Goal: Book appointment/travel/reservation

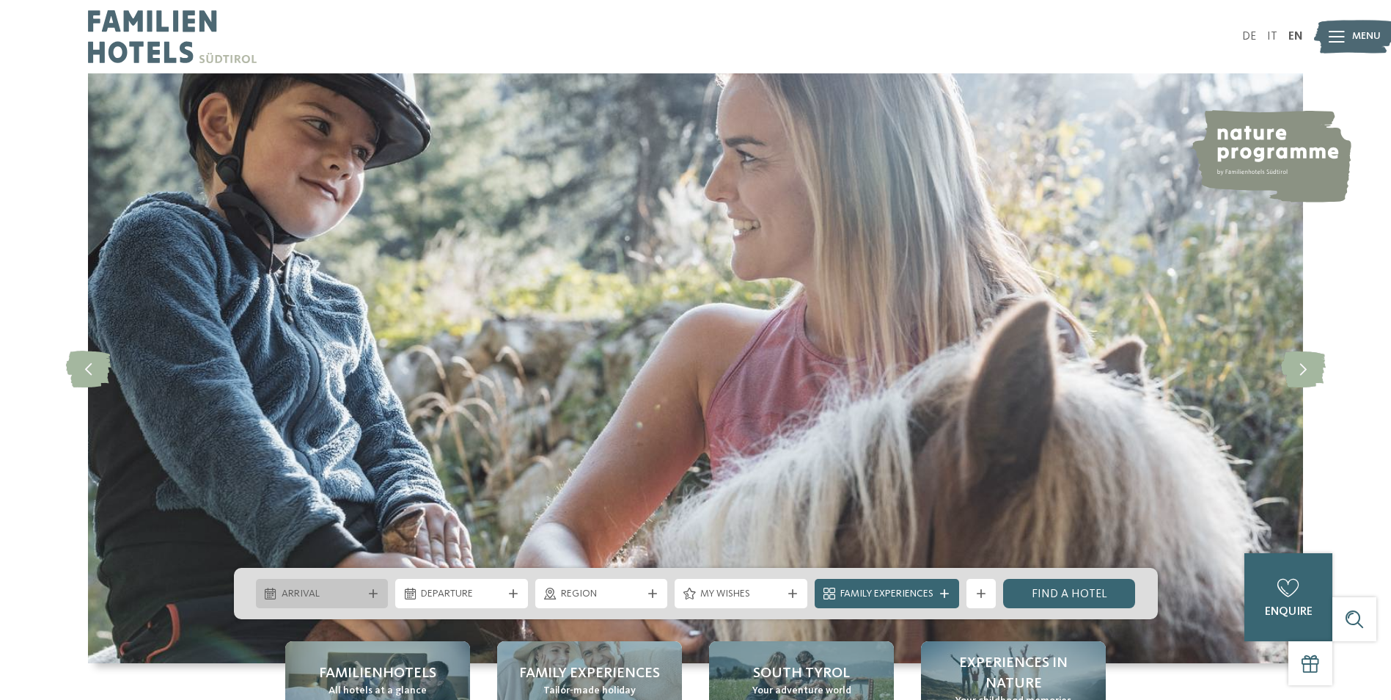
click at [350, 604] on div "Arrival" at bounding box center [322, 593] width 133 height 29
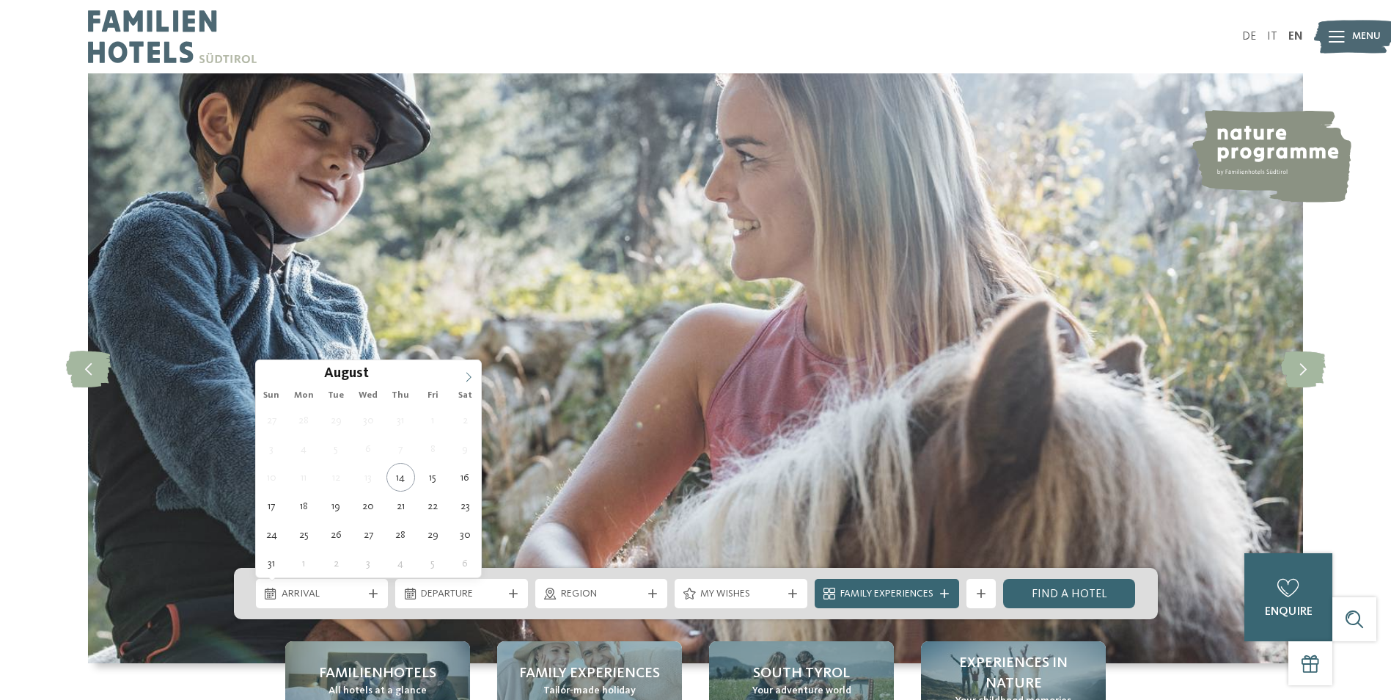
click at [463, 376] on icon at bounding box center [468, 377] width 10 height 10
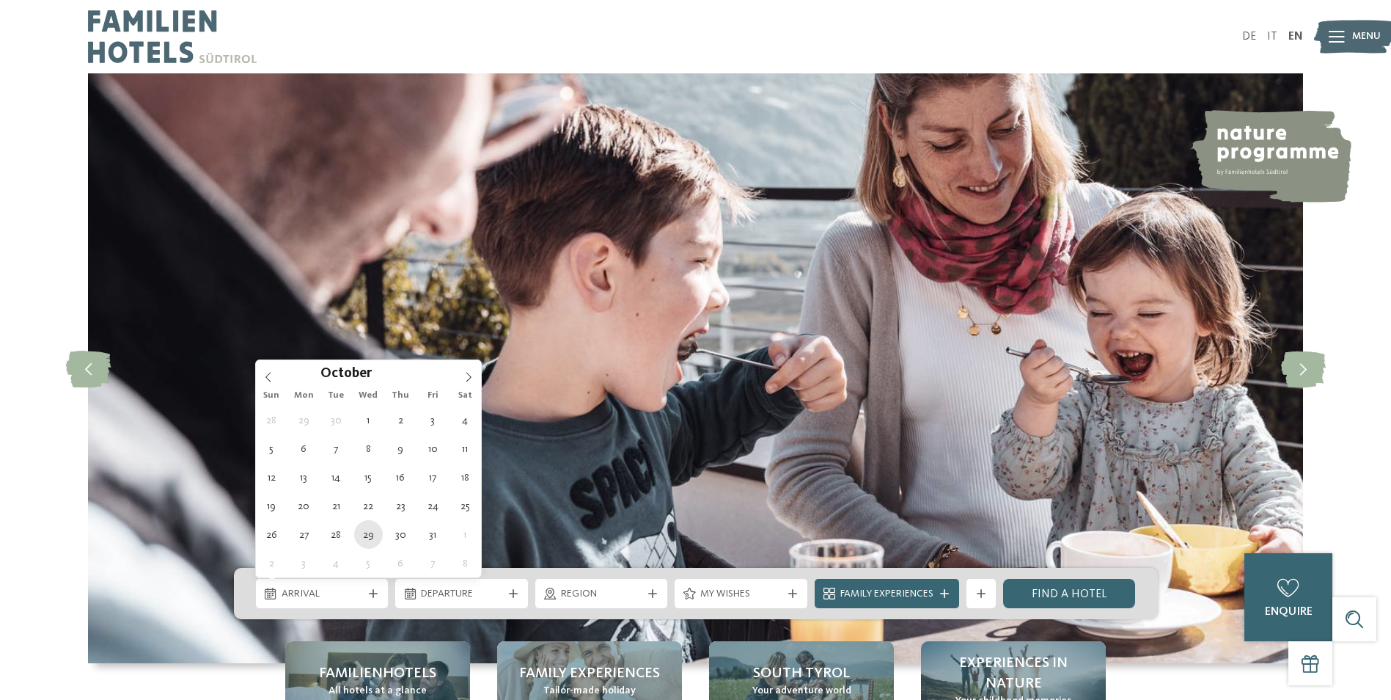
type div "[DATE]"
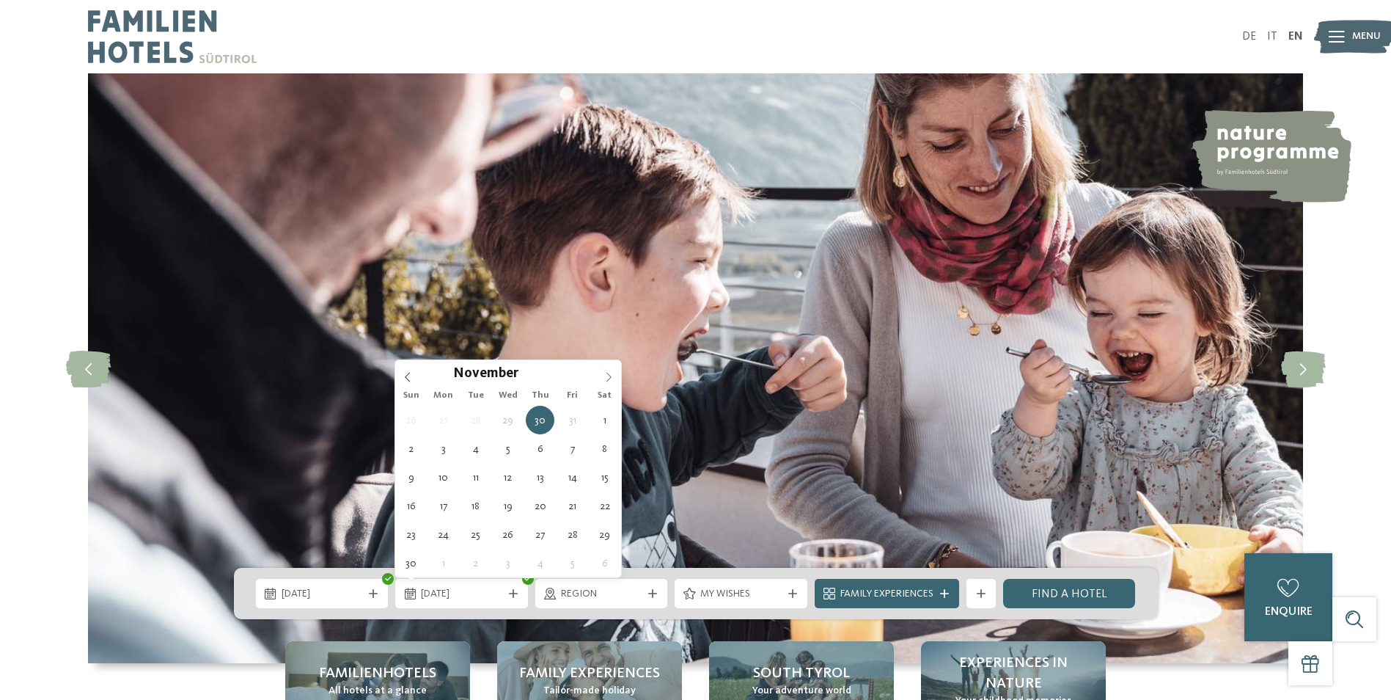
click at [615, 373] on span at bounding box center [608, 372] width 25 height 25
type div "[DATE]"
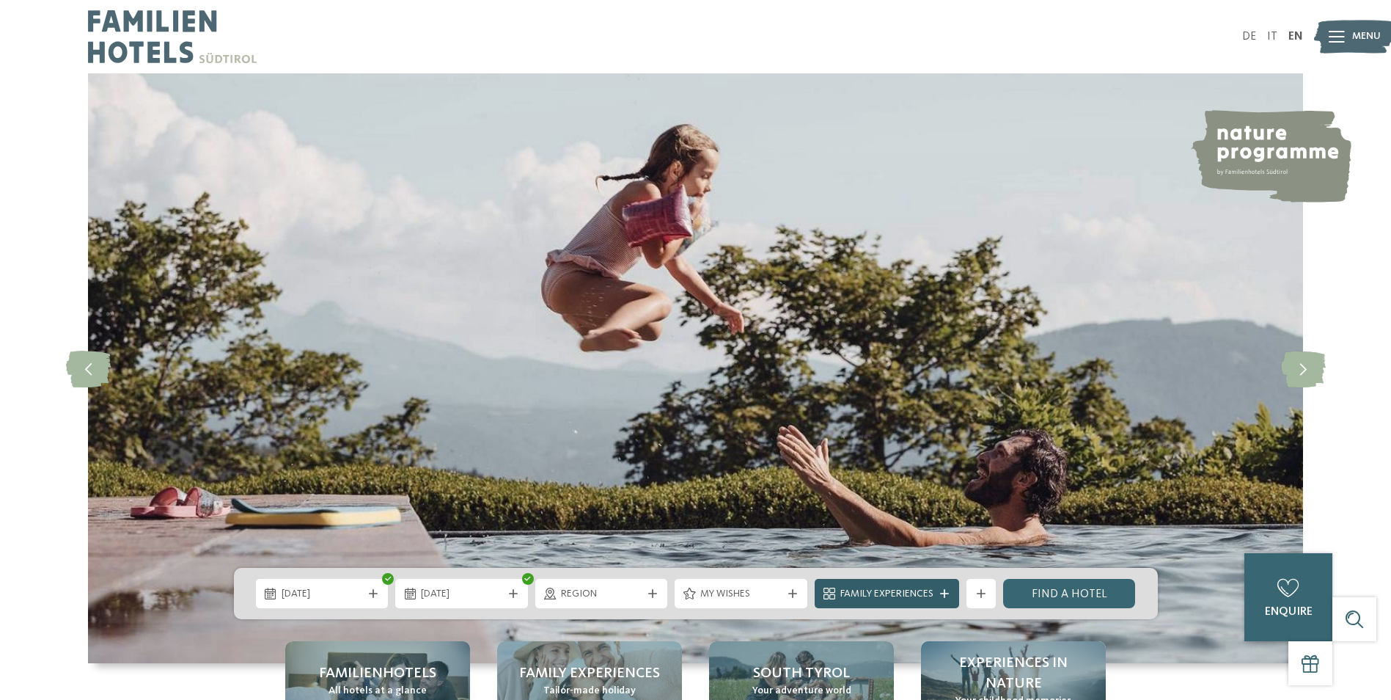
click at [898, 599] on span "Family Experiences" at bounding box center [886, 594] width 93 height 15
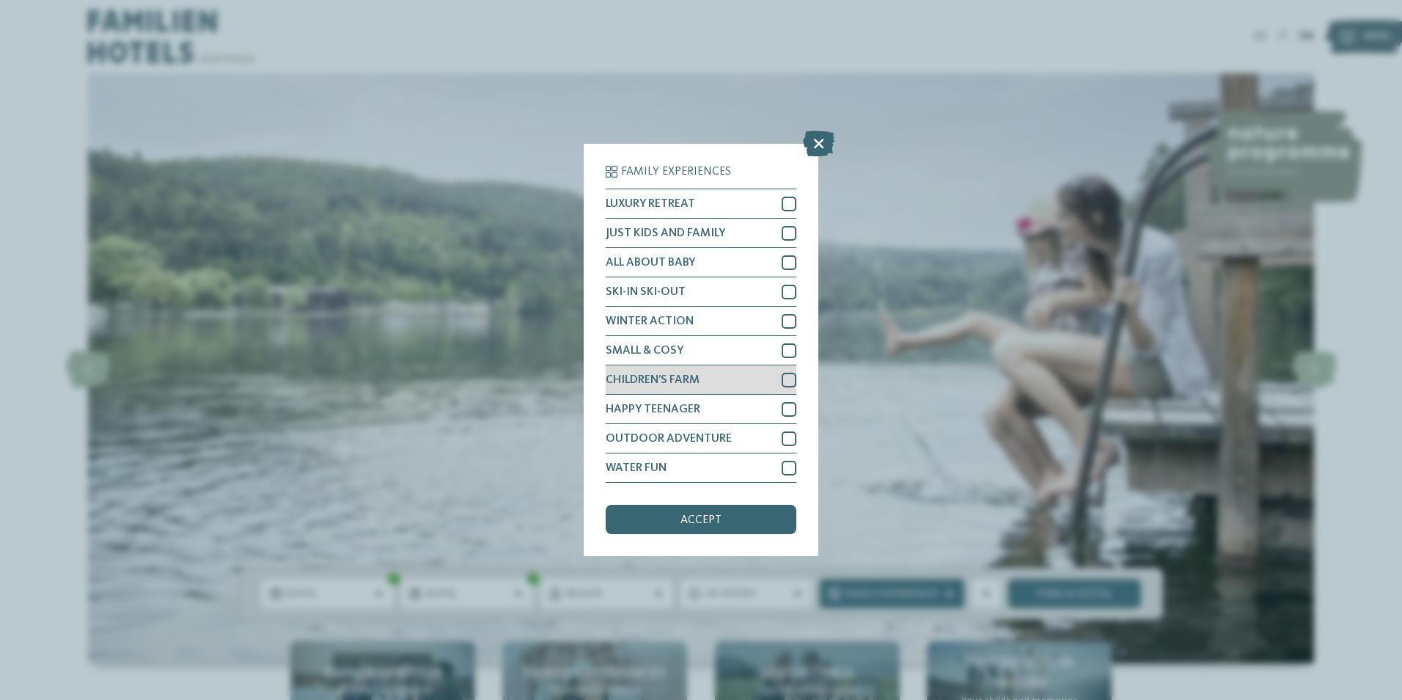
click at [785, 376] on div at bounding box center [789, 380] width 15 height 15
click at [740, 513] on div "accept" at bounding box center [701, 519] width 191 height 29
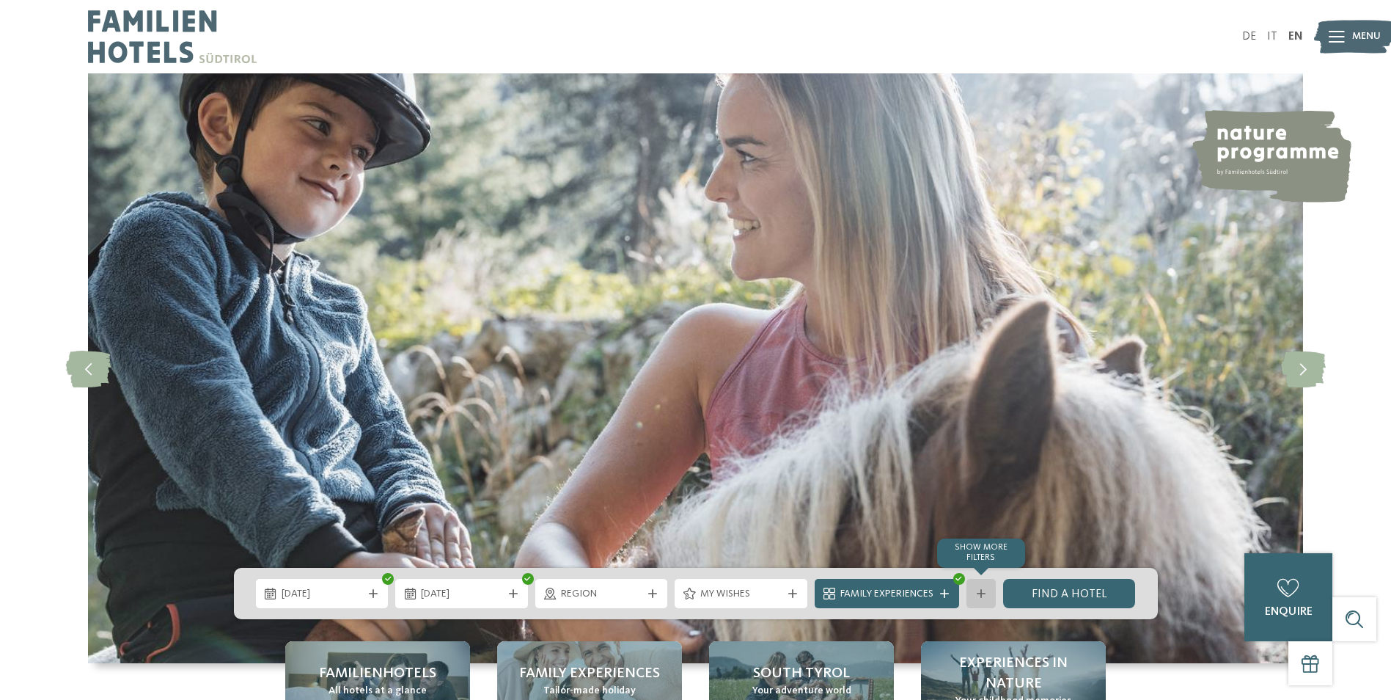
click at [988, 593] on div at bounding box center [981, 593] width 15 height 9
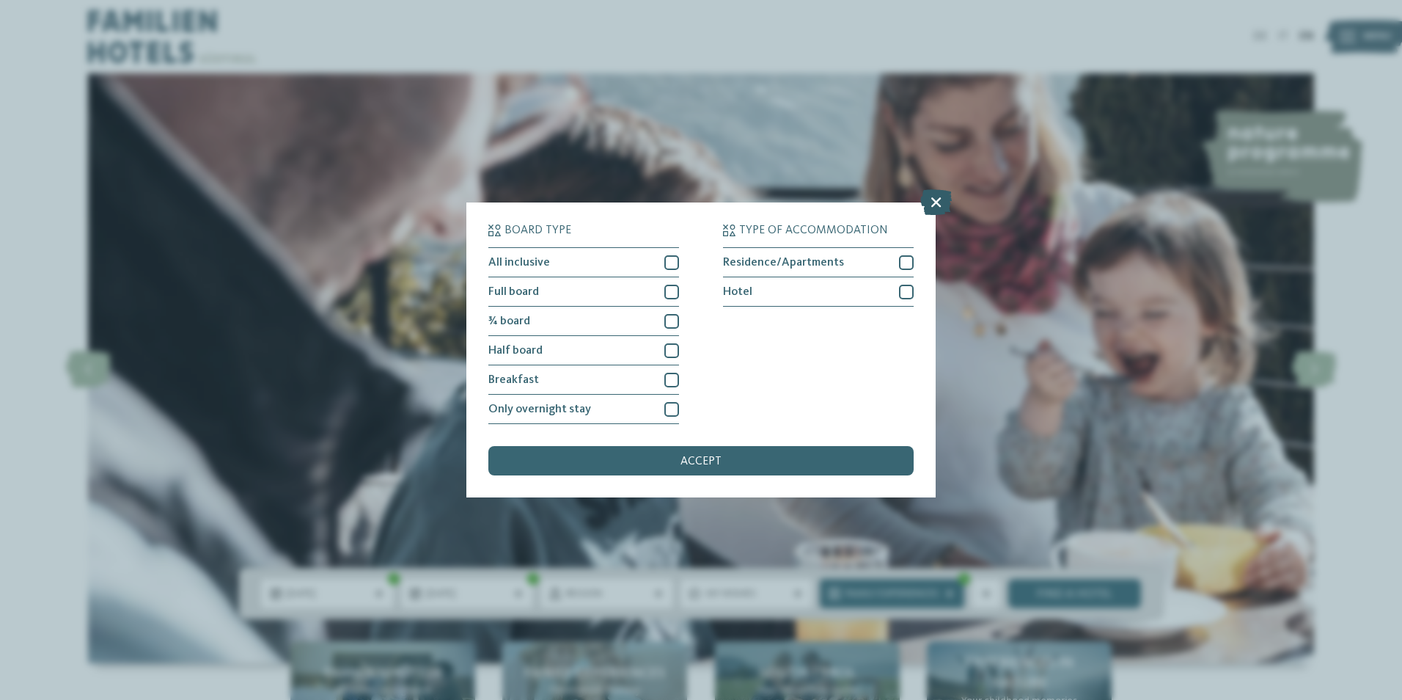
click at [936, 205] on icon at bounding box center [936, 202] width 32 height 26
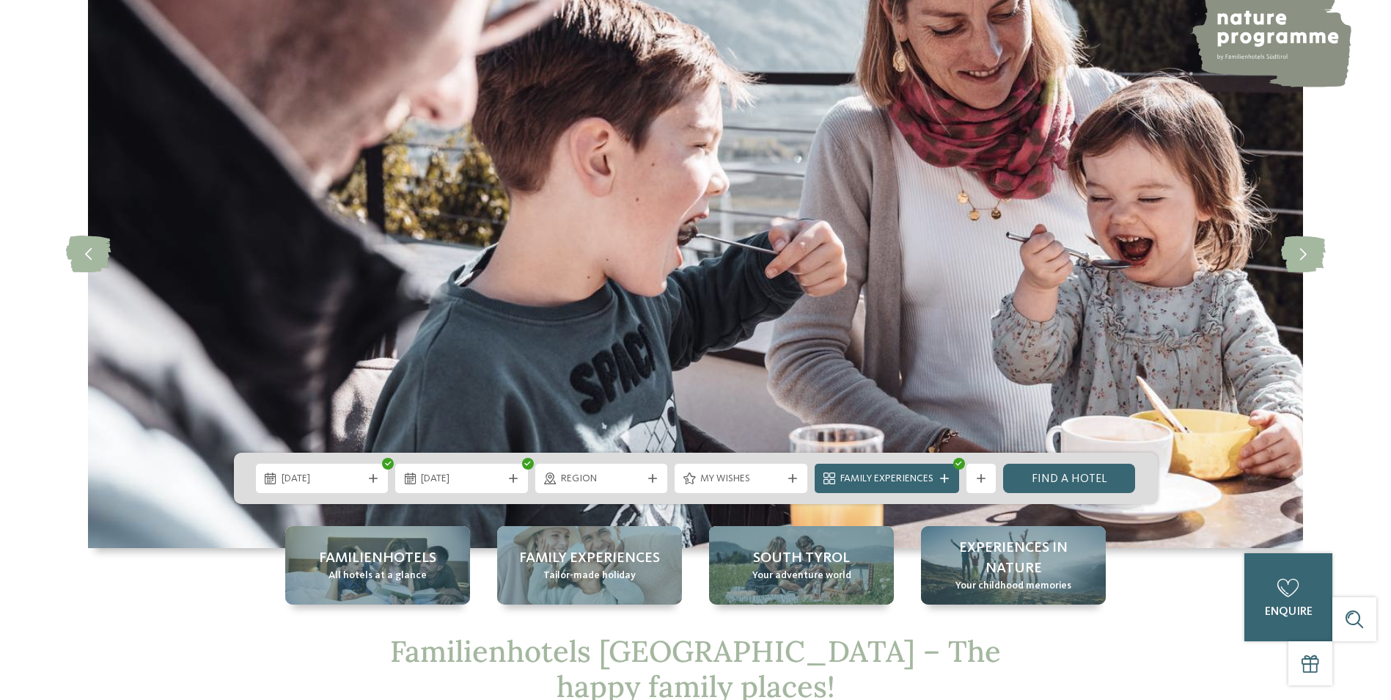
scroll to position [128, 0]
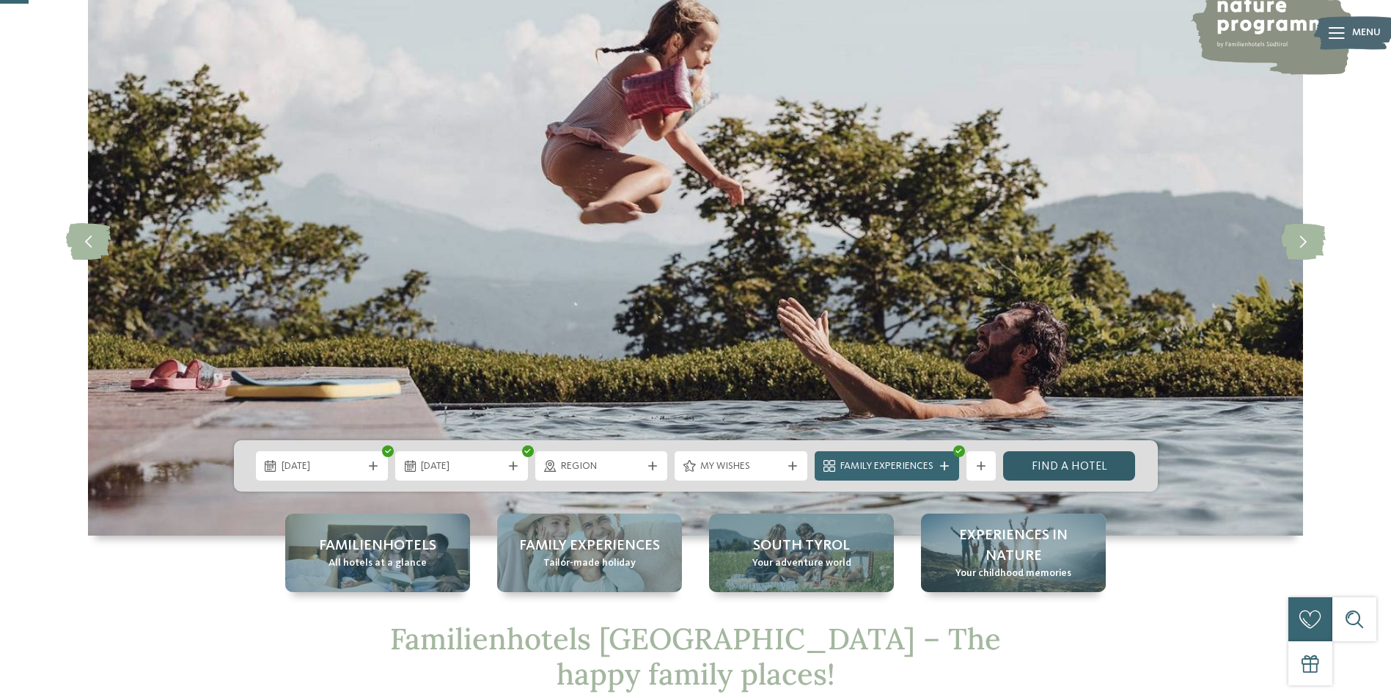
click at [1058, 458] on link "Find a hotel" at bounding box center [1069, 465] width 133 height 29
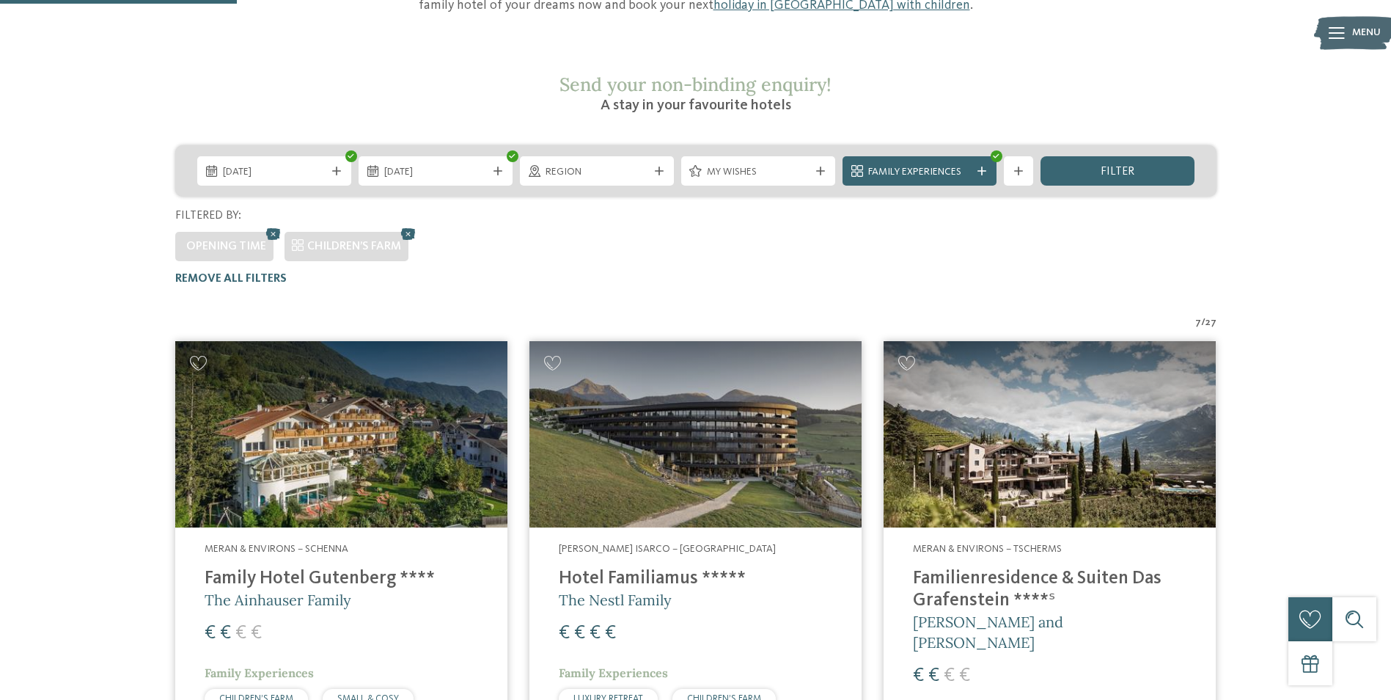
scroll to position [228, 0]
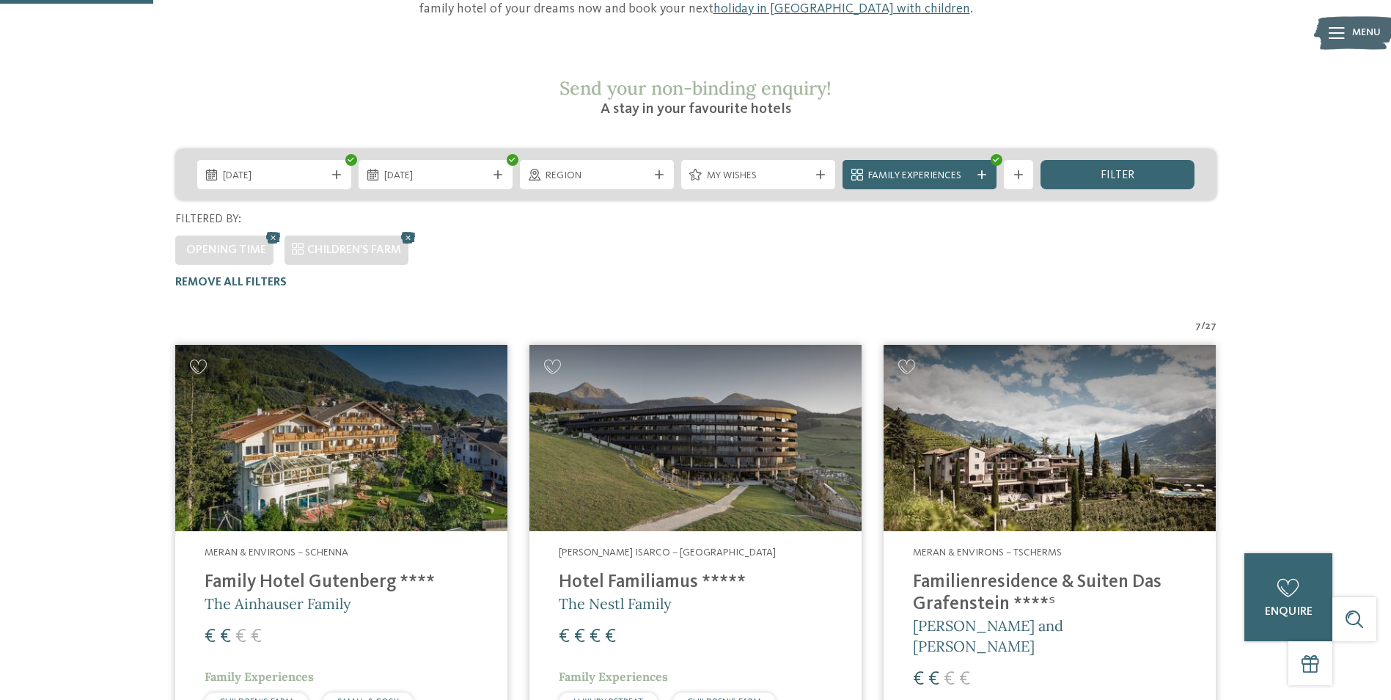
click at [452, 426] on img at bounding box center [341, 438] width 332 height 187
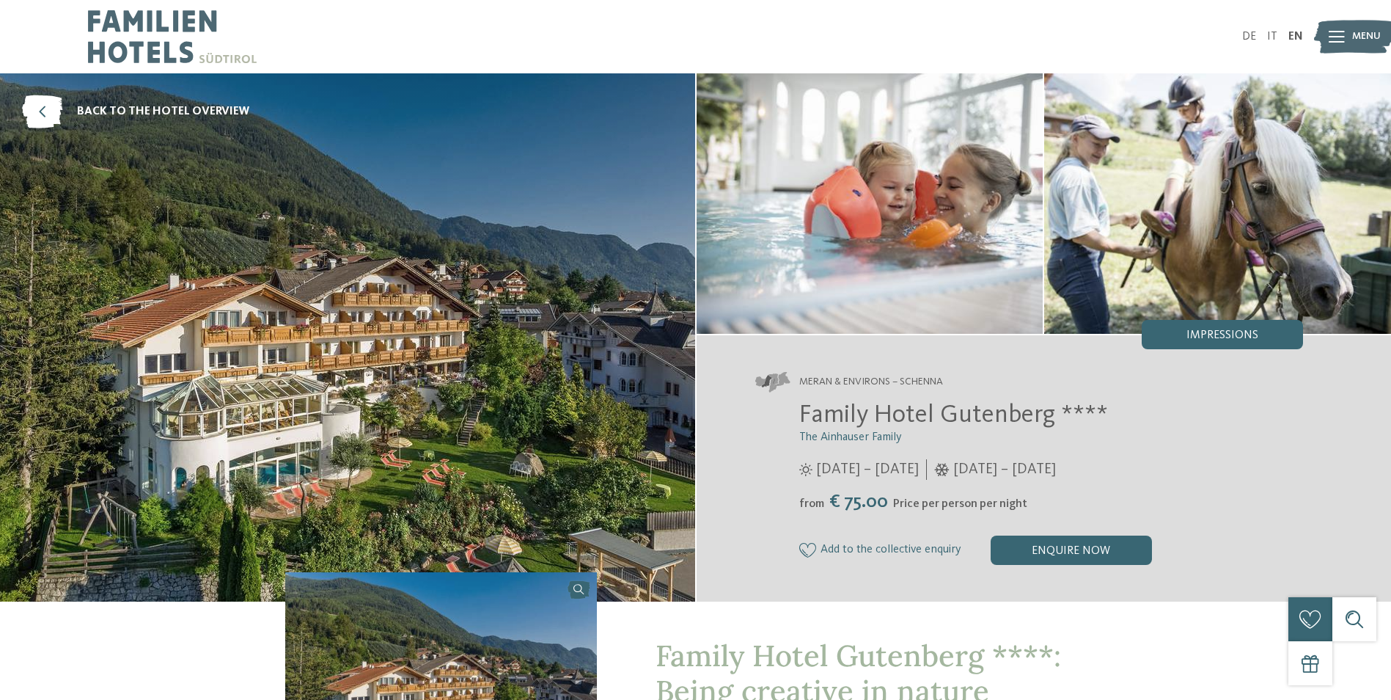
drag, startPoint x: 0, startPoint y: 0, endPoint x: 586, endPoint y: 486, distance: 761.3
click at [586, 486] on img at bounding box center [347, 337] width 695 height 528
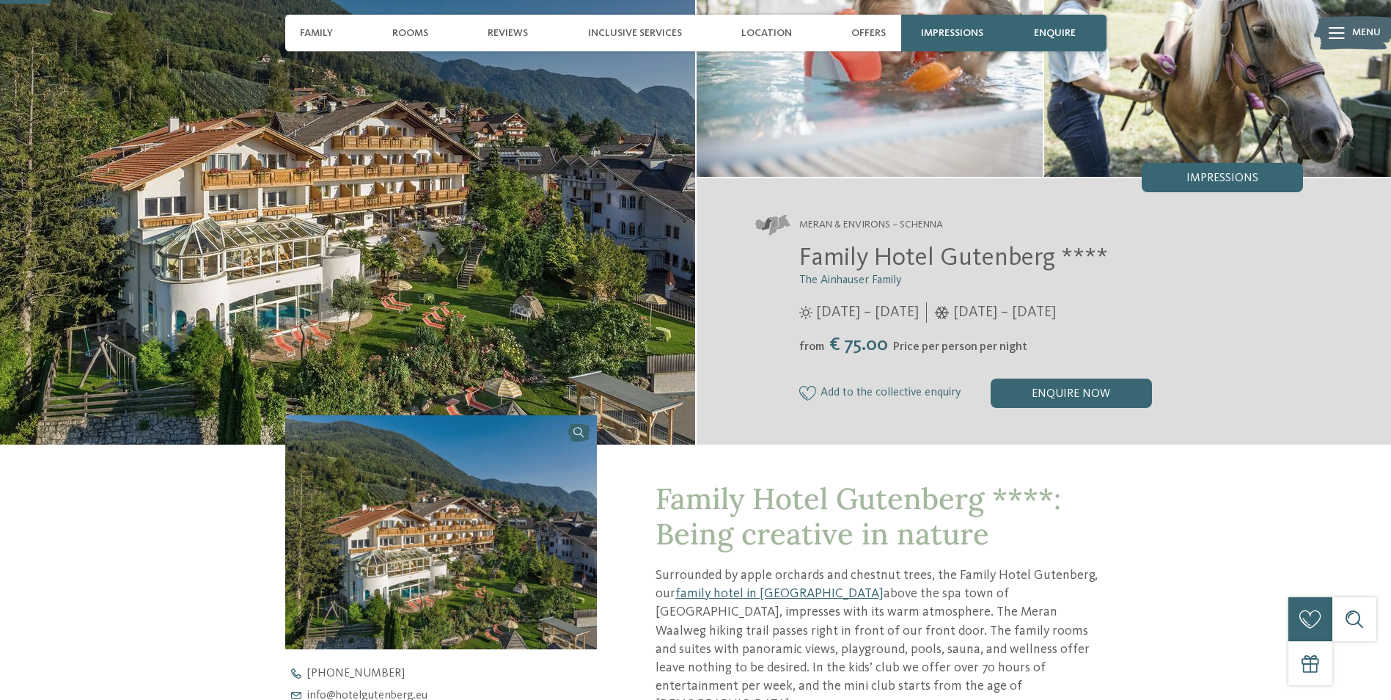
scroll to position [158, 0]
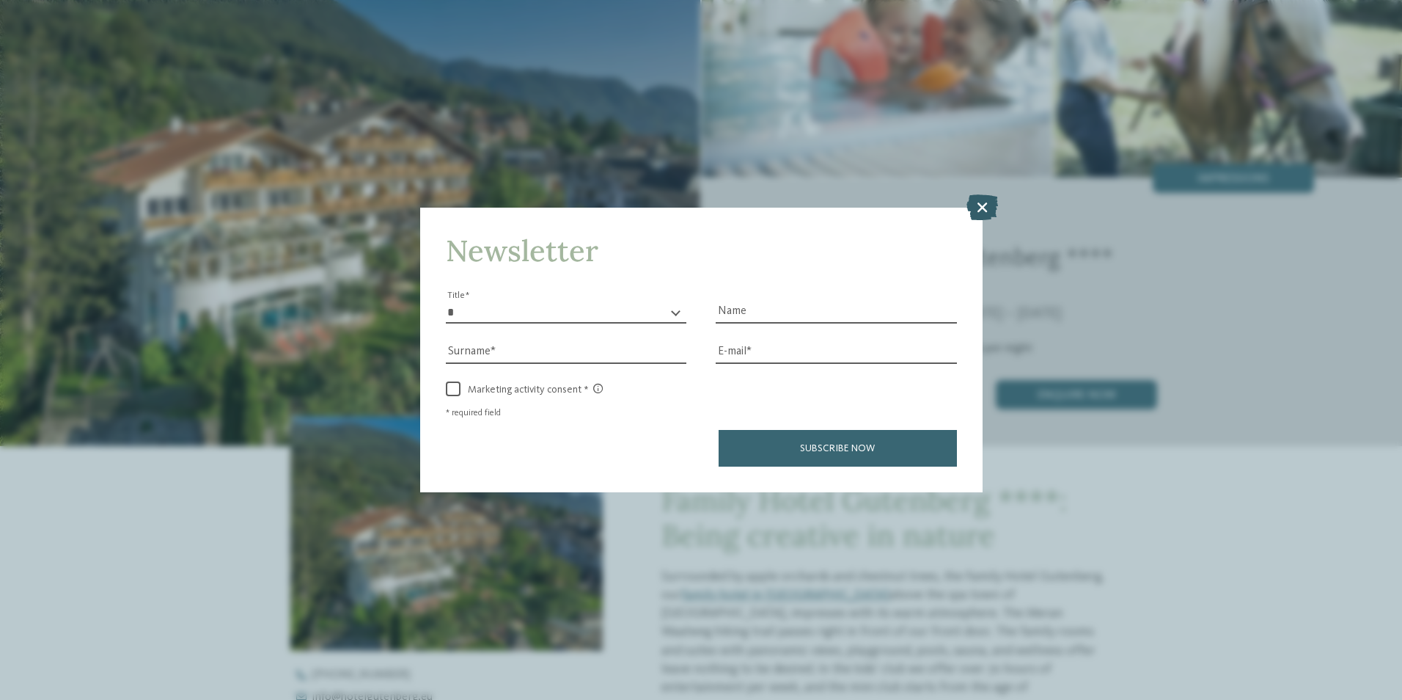
click at [984, 208] on icon at bounding box center [982, 207] width 32 height 26
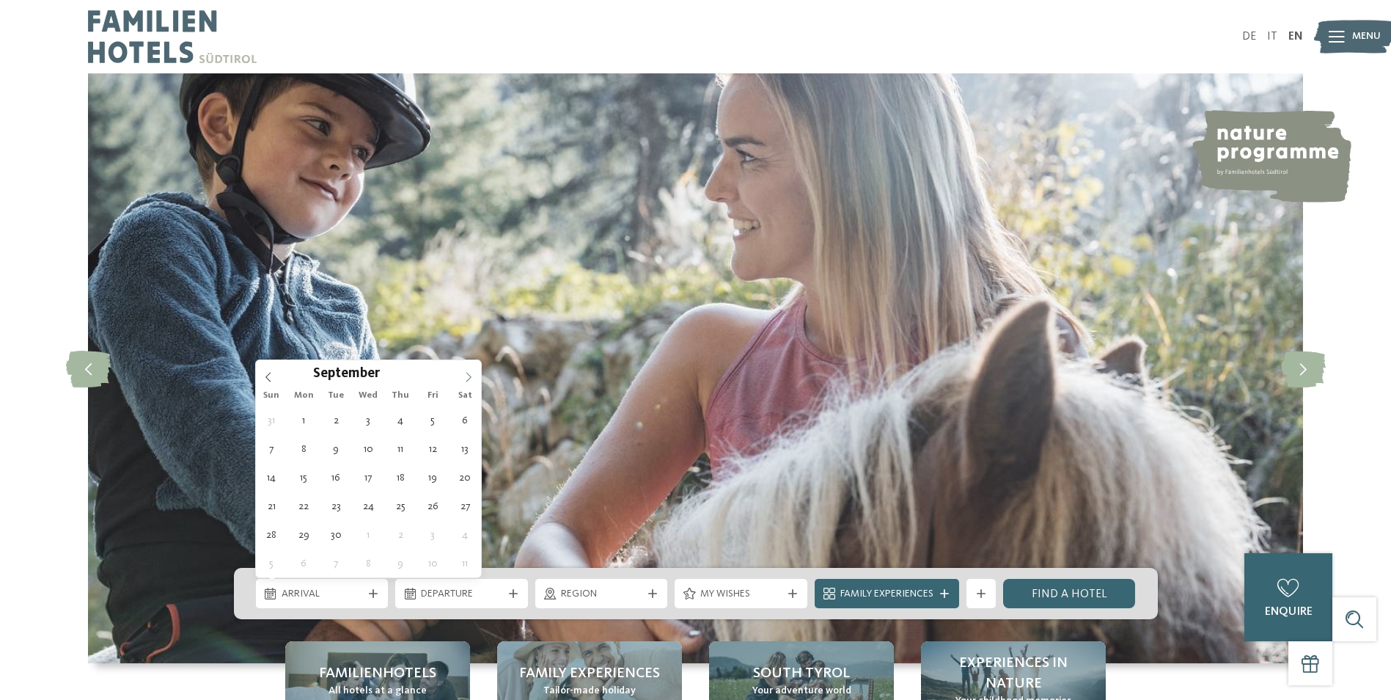
click at [465, 381] on icon at bounding box center [468, 377] width 10 height 10
click at [459, 376] on span at bounding box center [468, 372] width 25 height 25
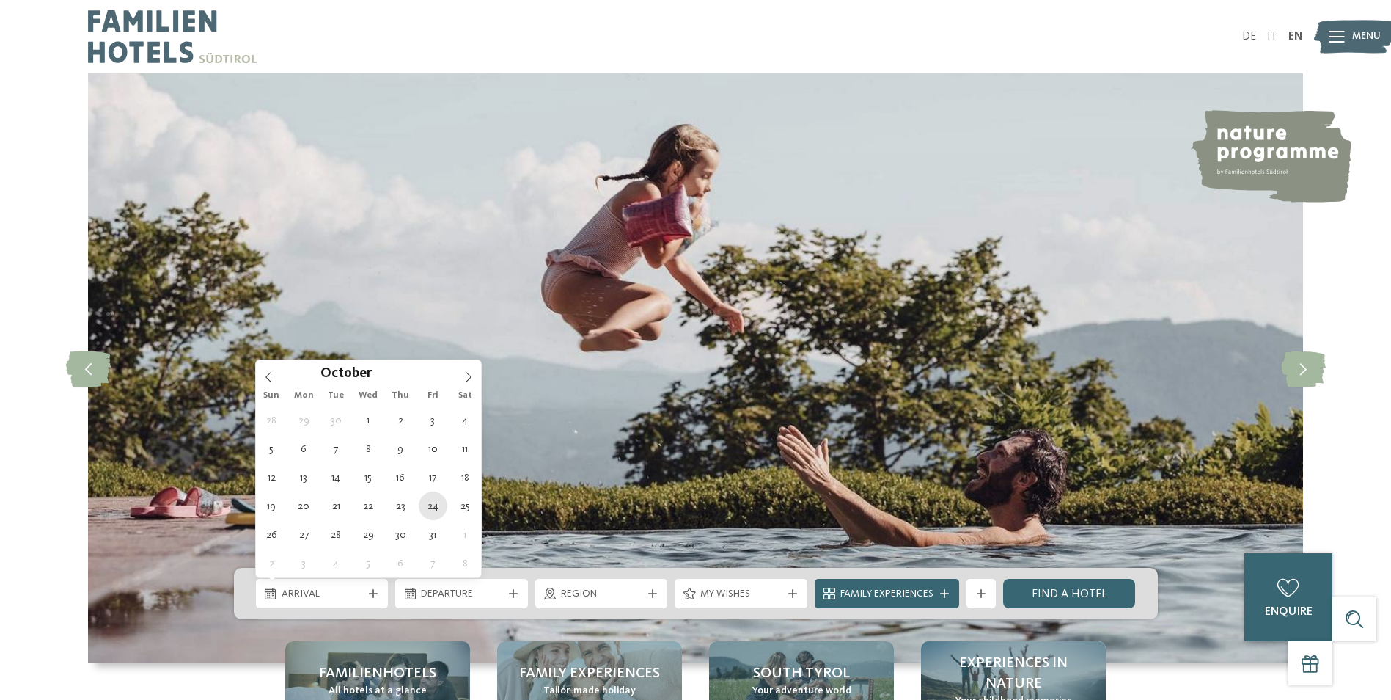
type div "24.10.2025"
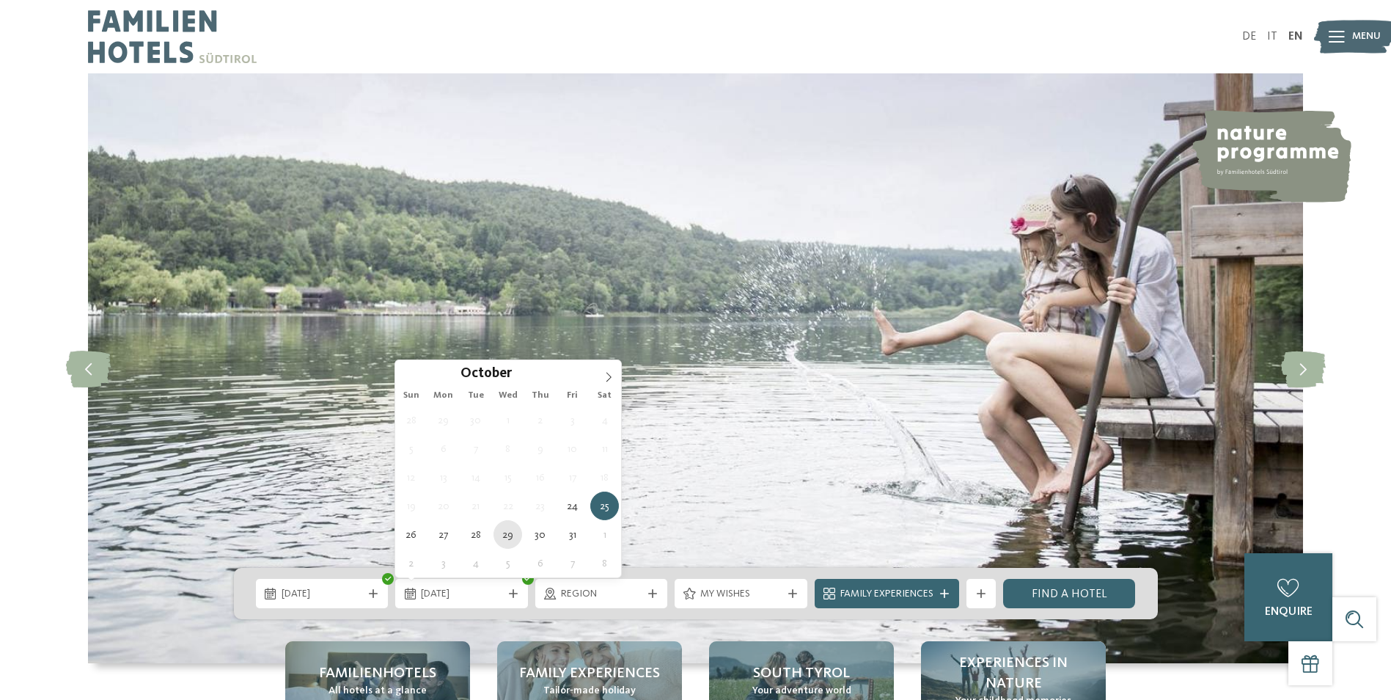
type div "[DATE]"
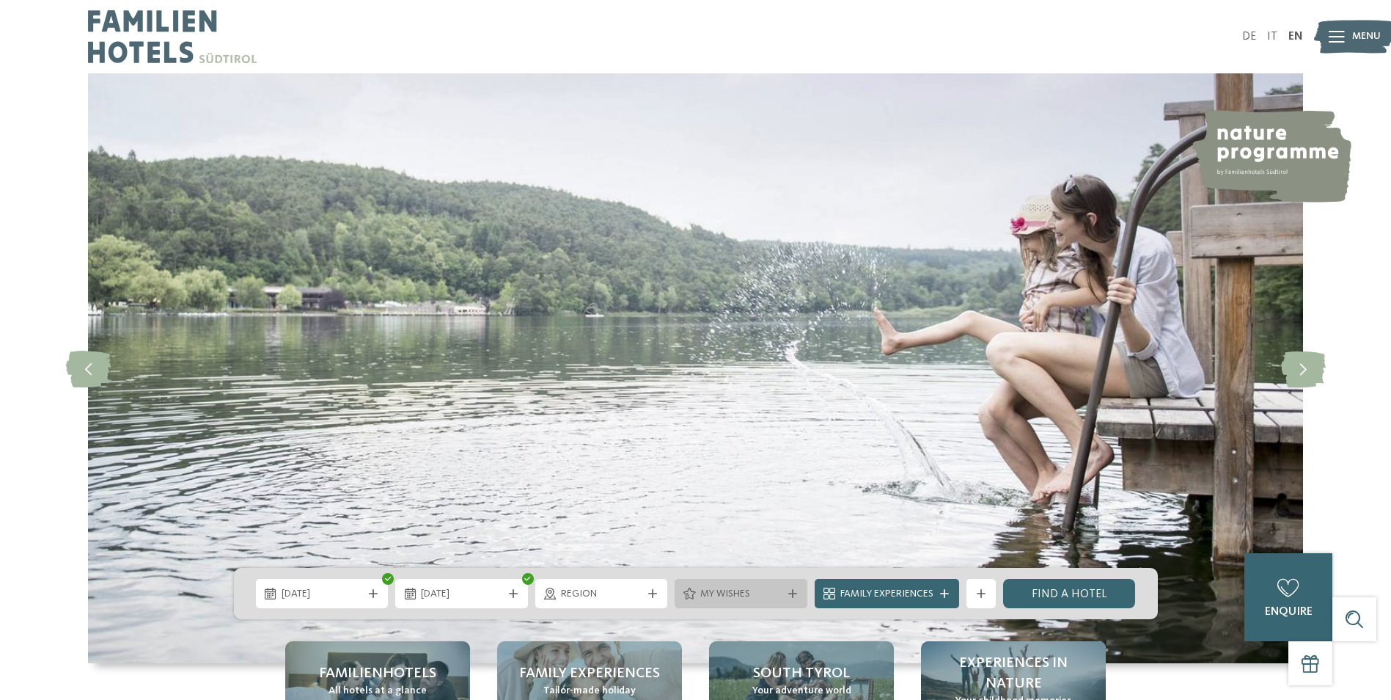
click at [749, 587] on span "My wishes" at bounding box center [740, 594] width 81 height 15
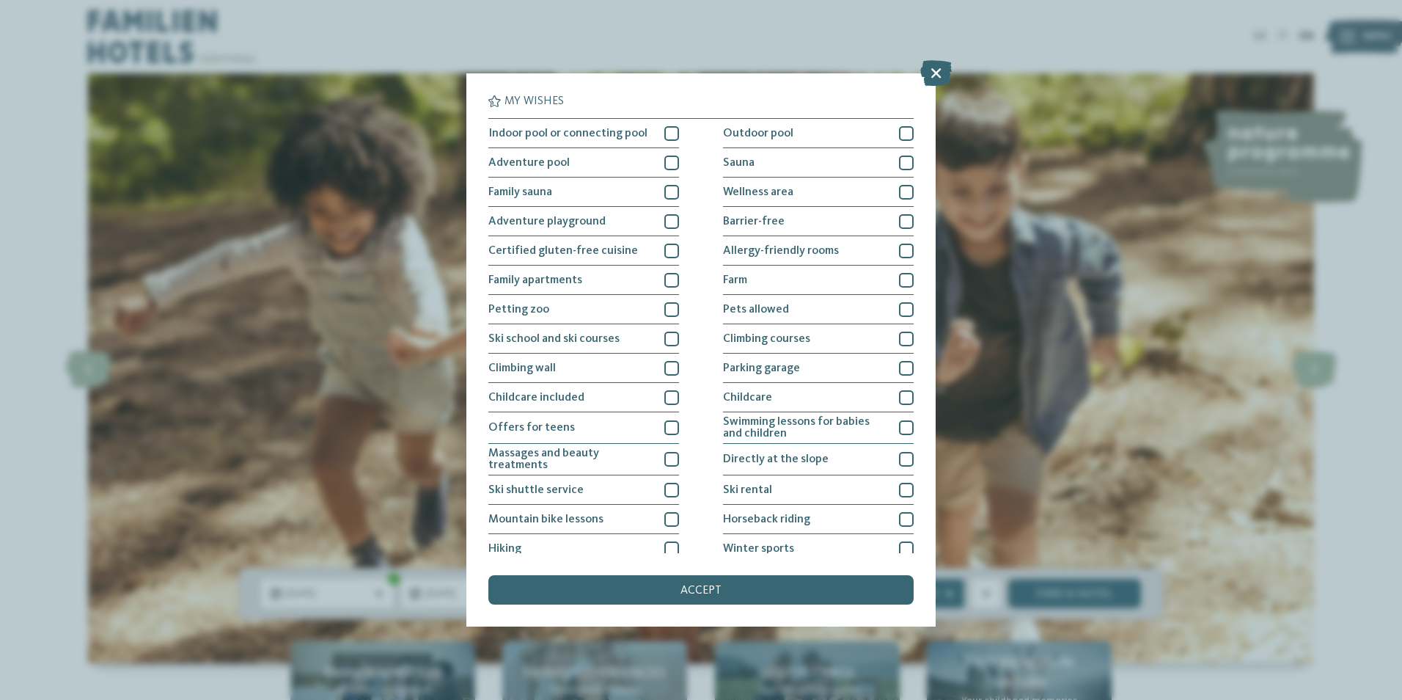
scroll to position [69, 0]
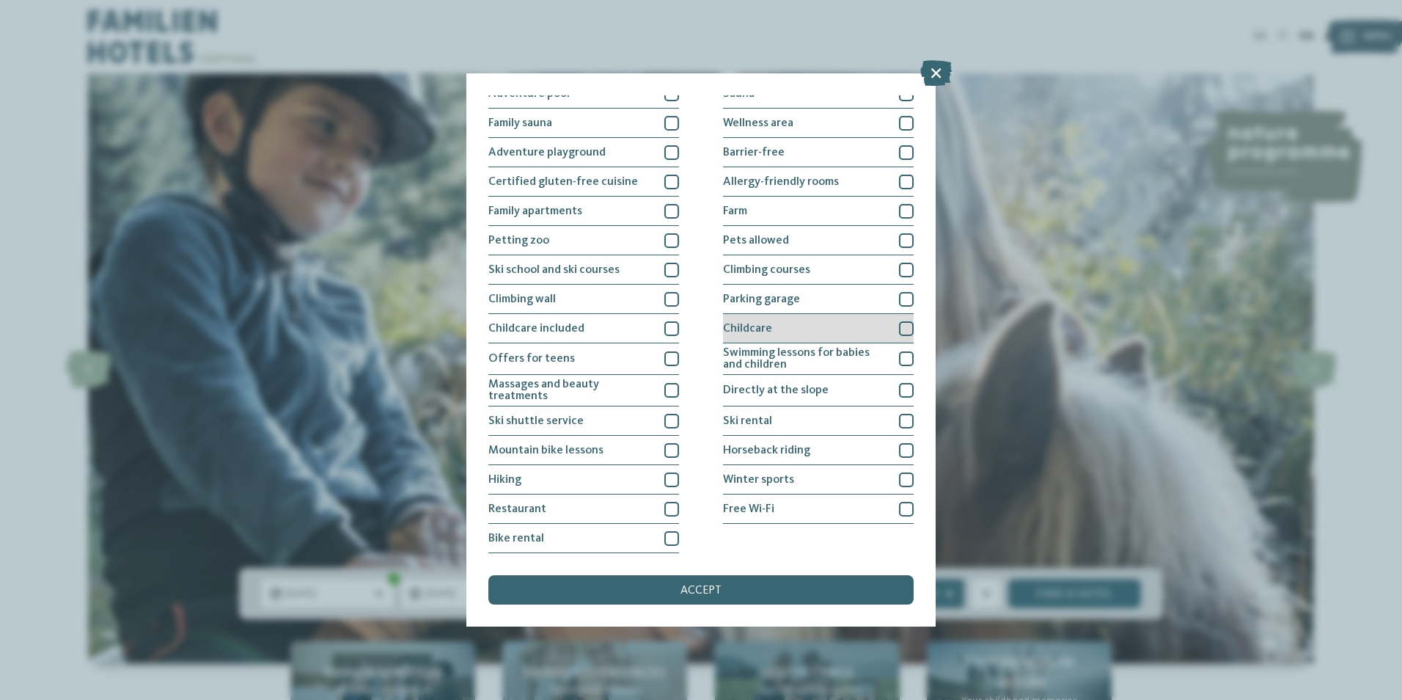
click at [902, 321] on div at bounding box center [906, 328] width 15 height 15
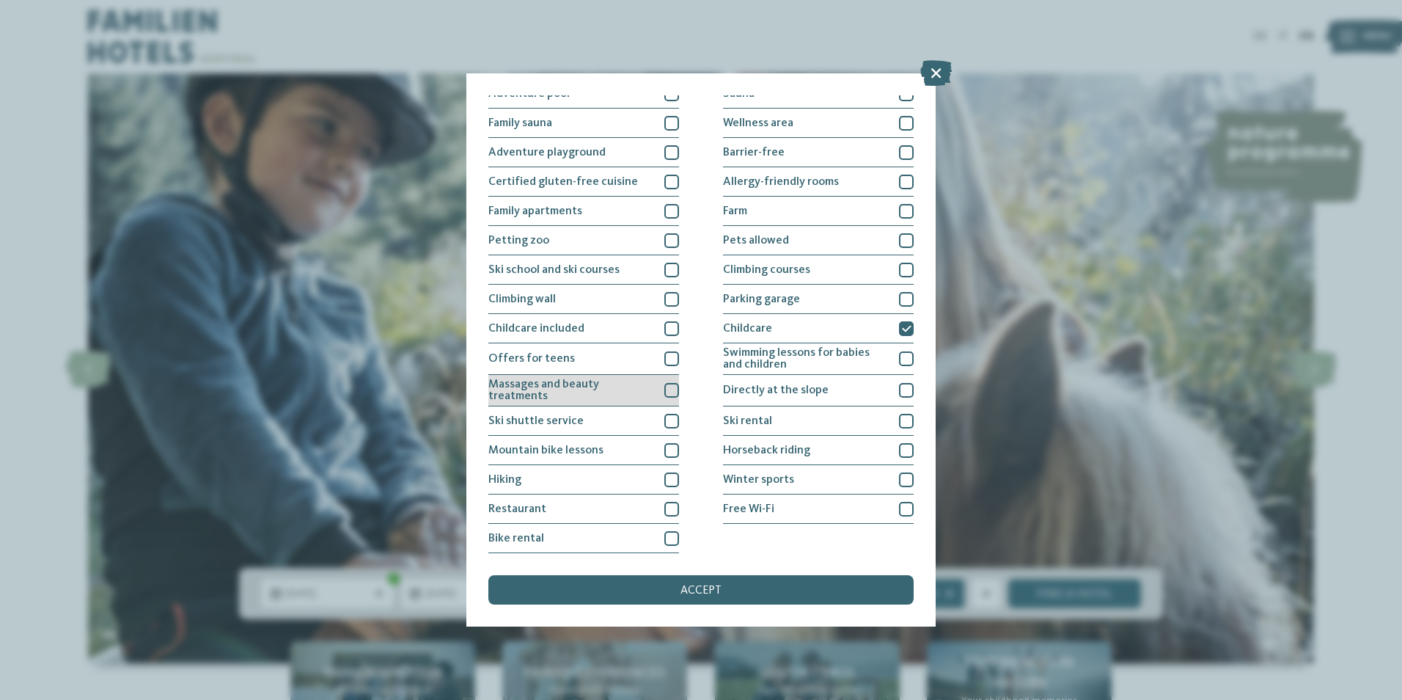
scroll to position [0, 0]
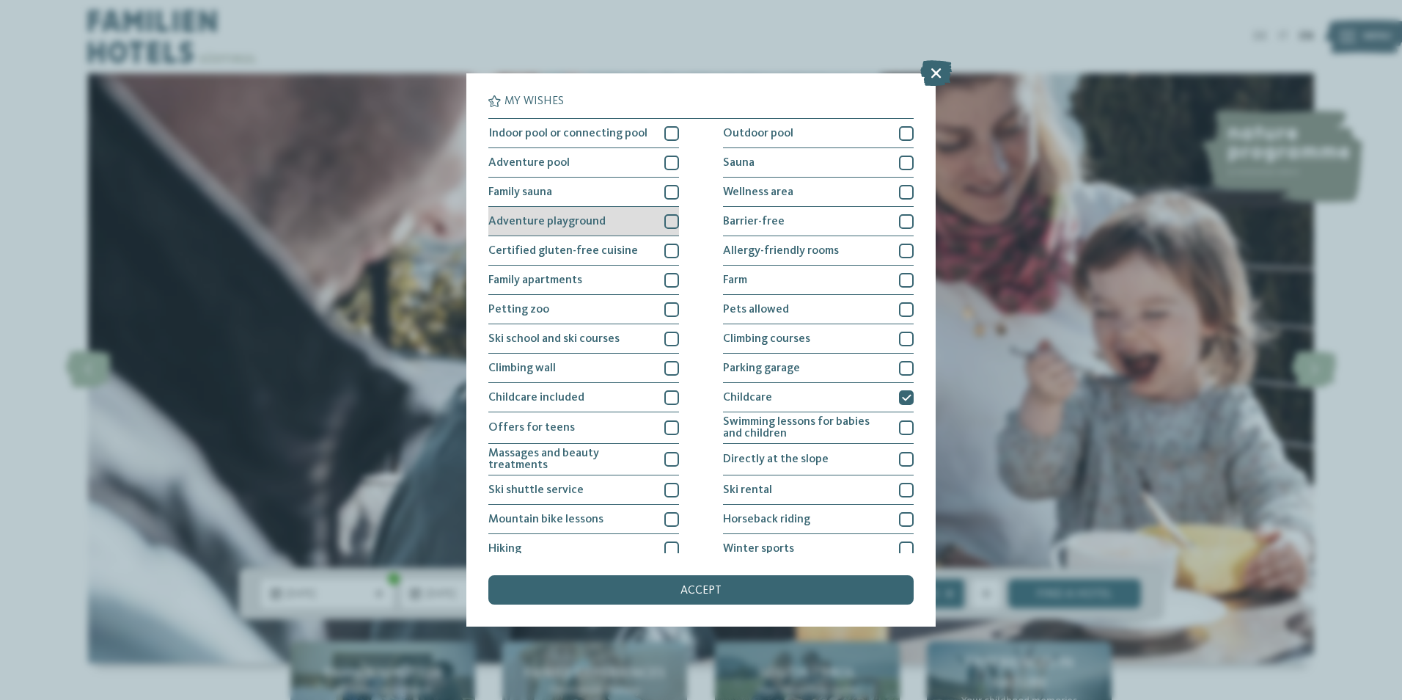
click at [653, 226] on div "Adventure playground" at bounding box center [583, 221] width 191 height 29
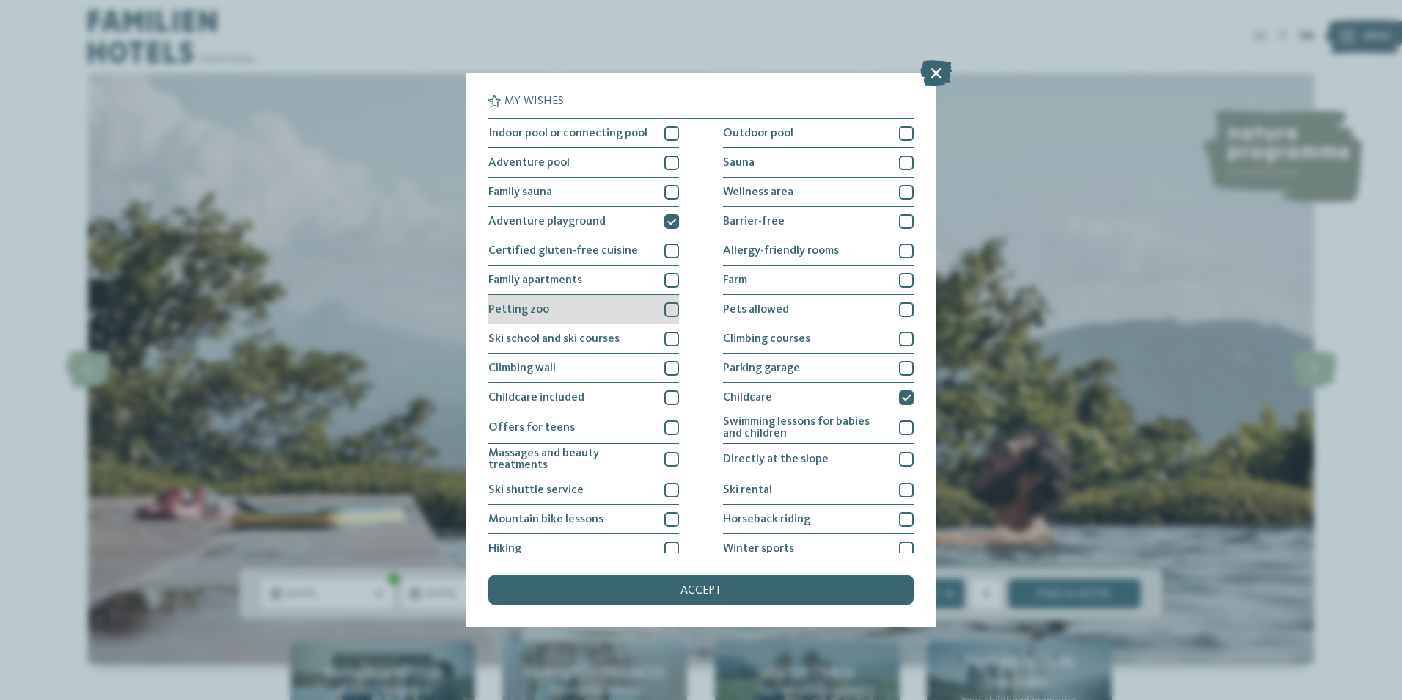
click at [664, 306] on div at bounding box center [671, 309] width 15 height 15
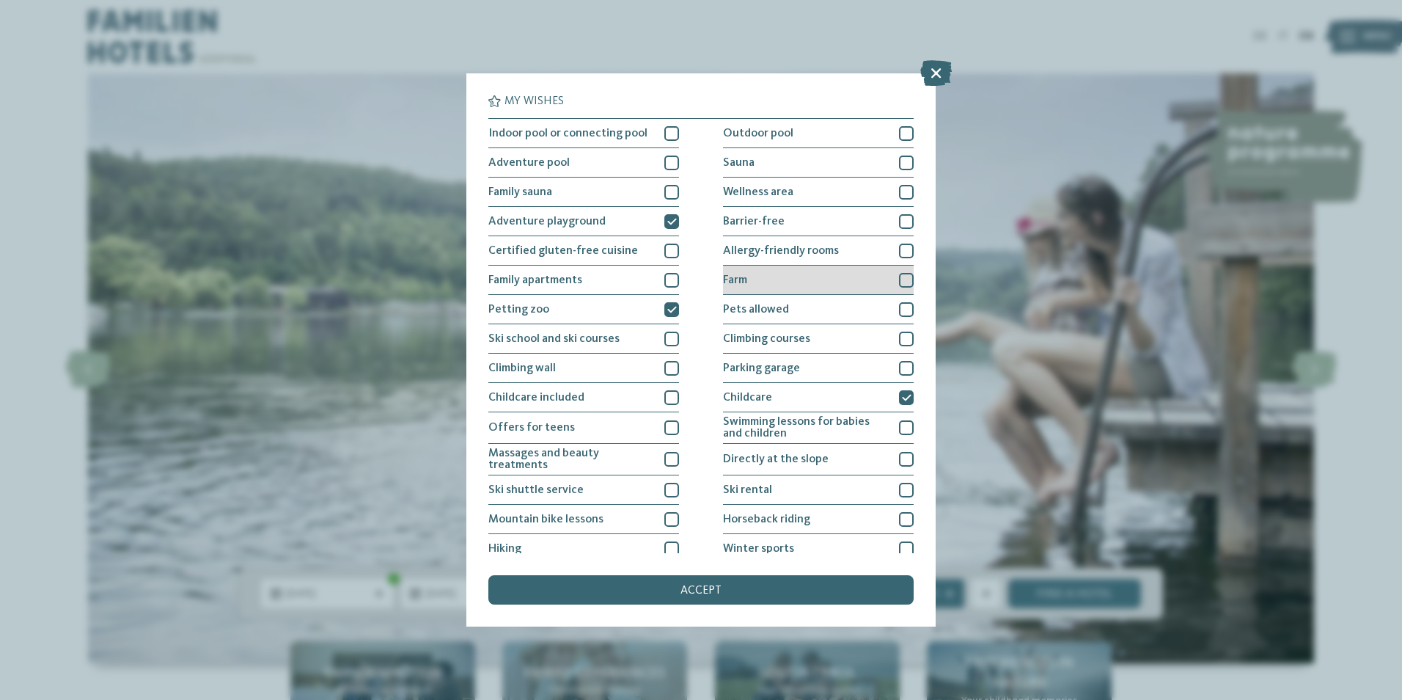
click at [784, 288] on div "Farm" at bounding box center [818, 279] width 191 height 29
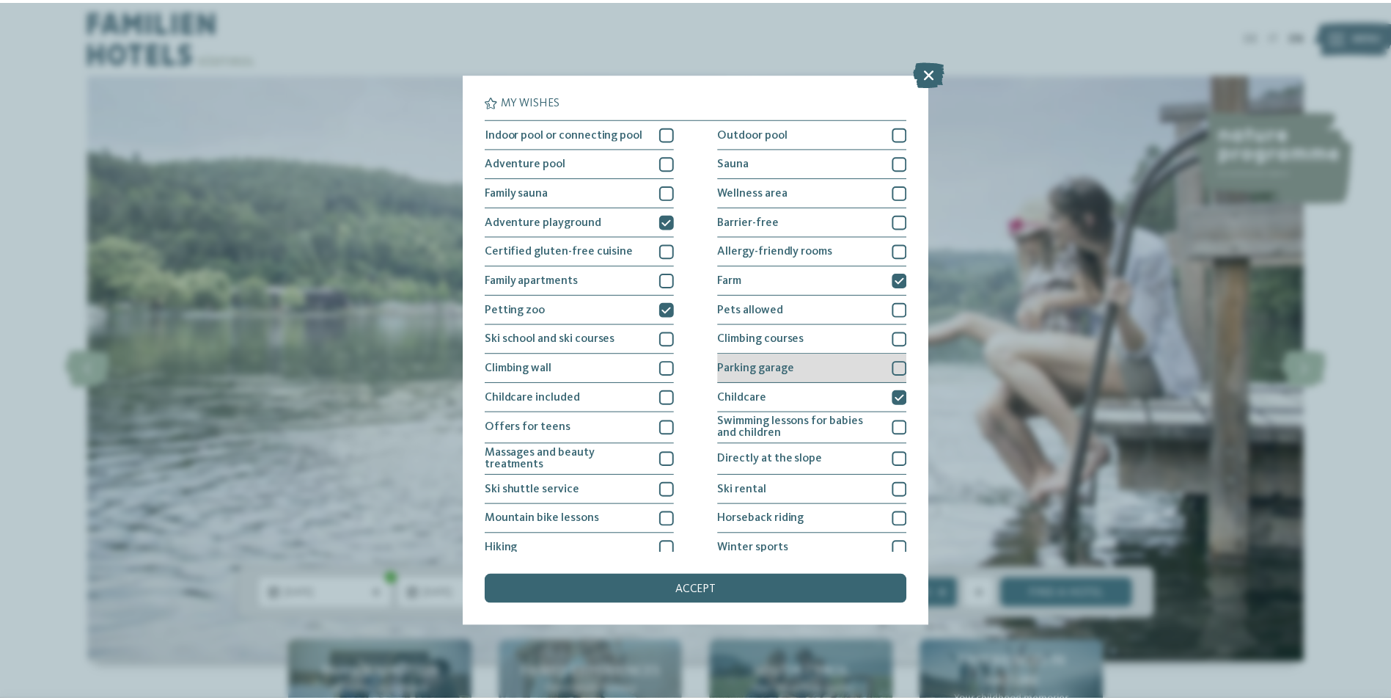
scroll to position [69, 0]
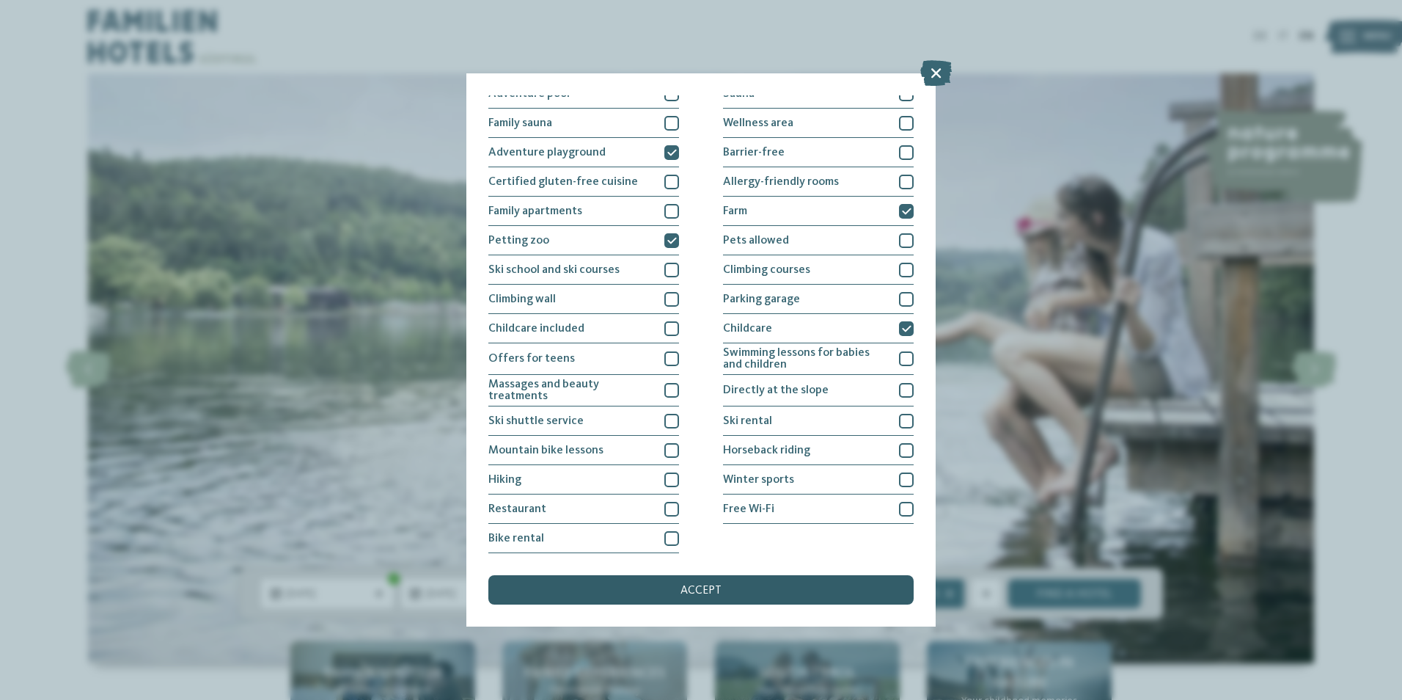
click at [666, 593] on div "accept" at bounding box center [700, 589] width 425 height 29
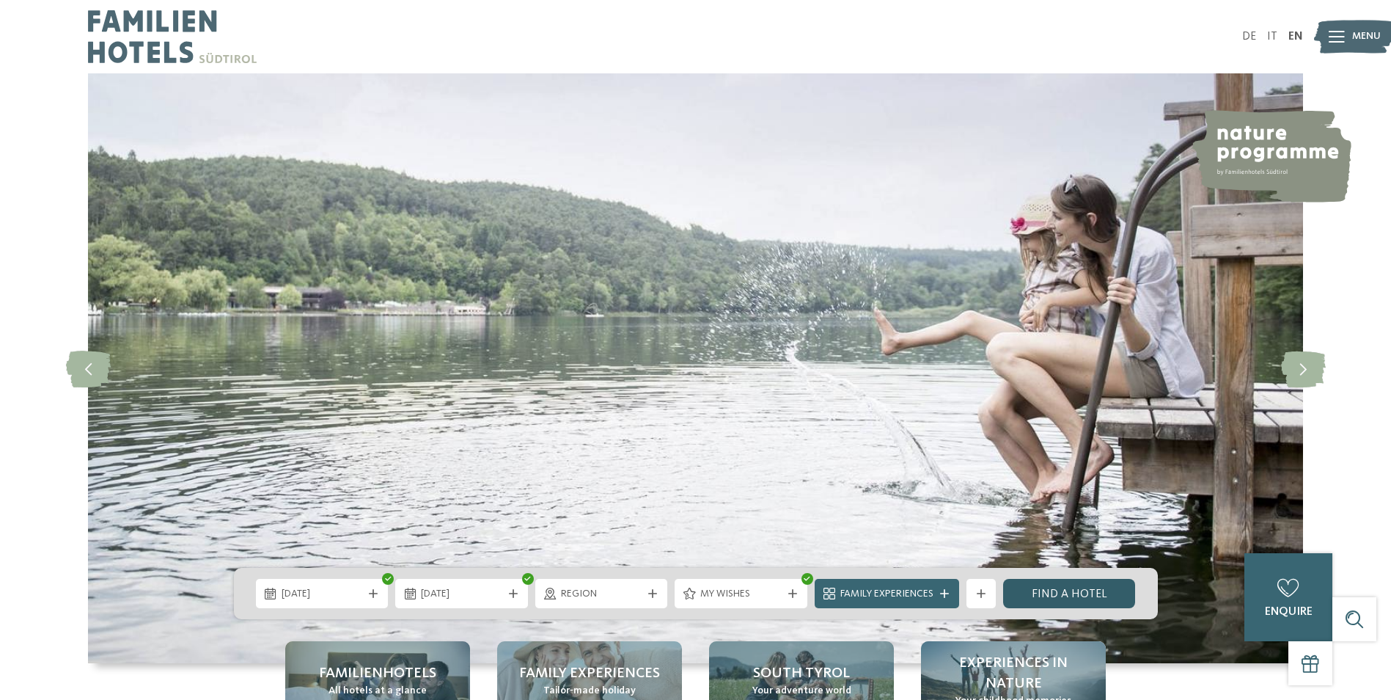
click at [1054, 587] on link "Find a hotel" at bounding box center [1069, 593] width 133 height 29
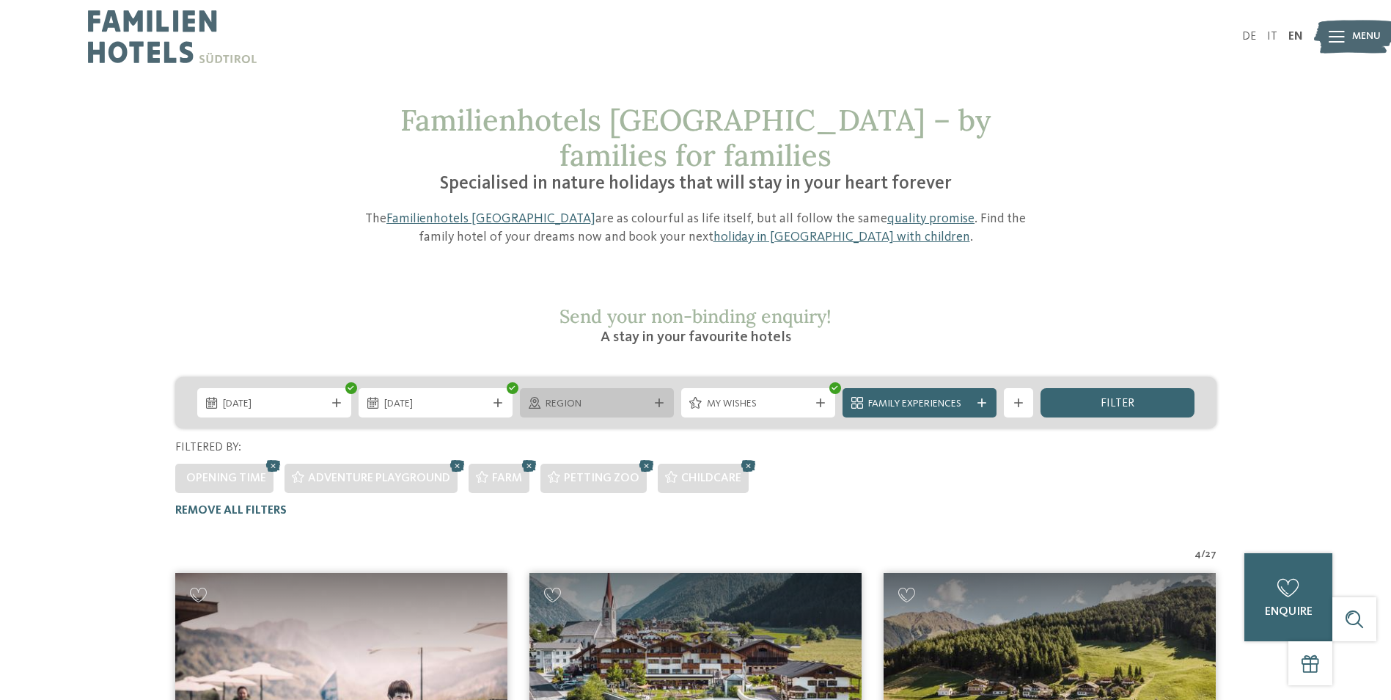
click at [641, 397] on span "Region" at bounding box center [597, 404] width 103 height 15
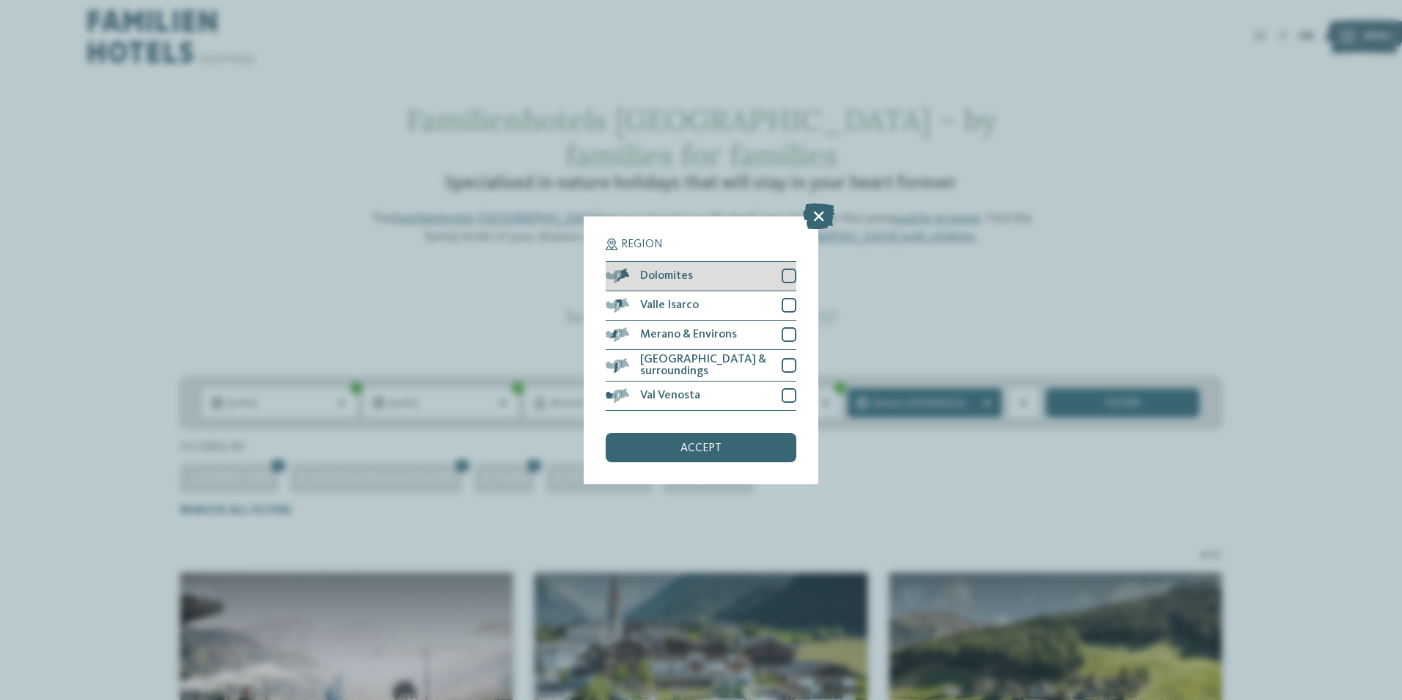
click at [769, 282] on div "Dolomites" at bounding box center [701, 276] width 191 height 29
click at [735, 440] on div "accept" at bounding box center [701, 447] width 191 height 29
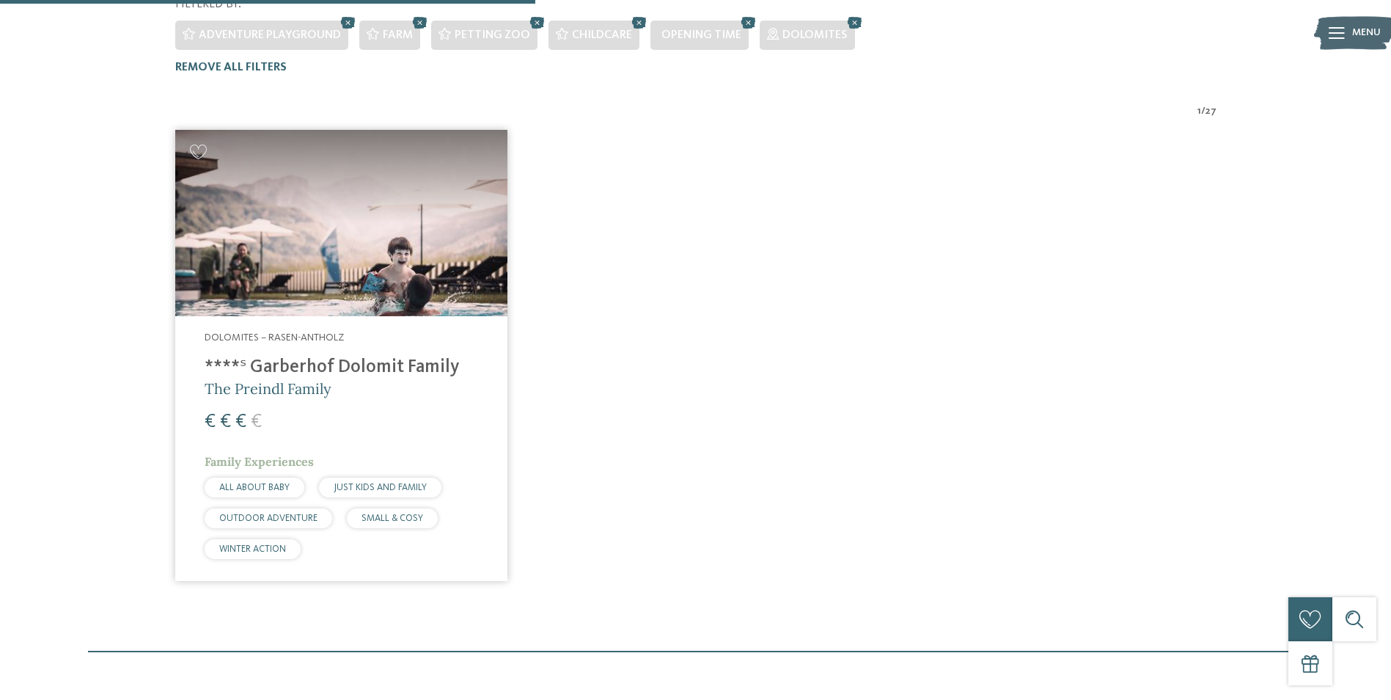
scroll to position [446, 0]
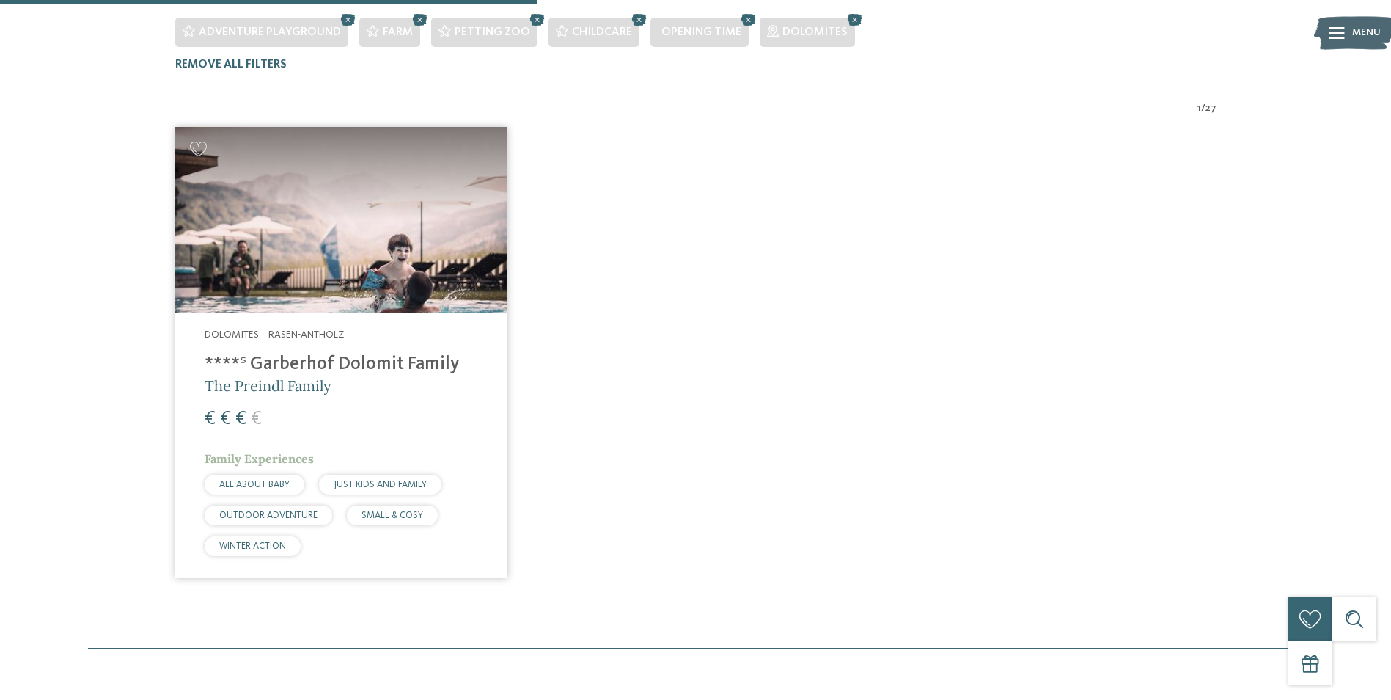
click at [440, 268] on img at bounding box center [341, 220] width 332 height 187
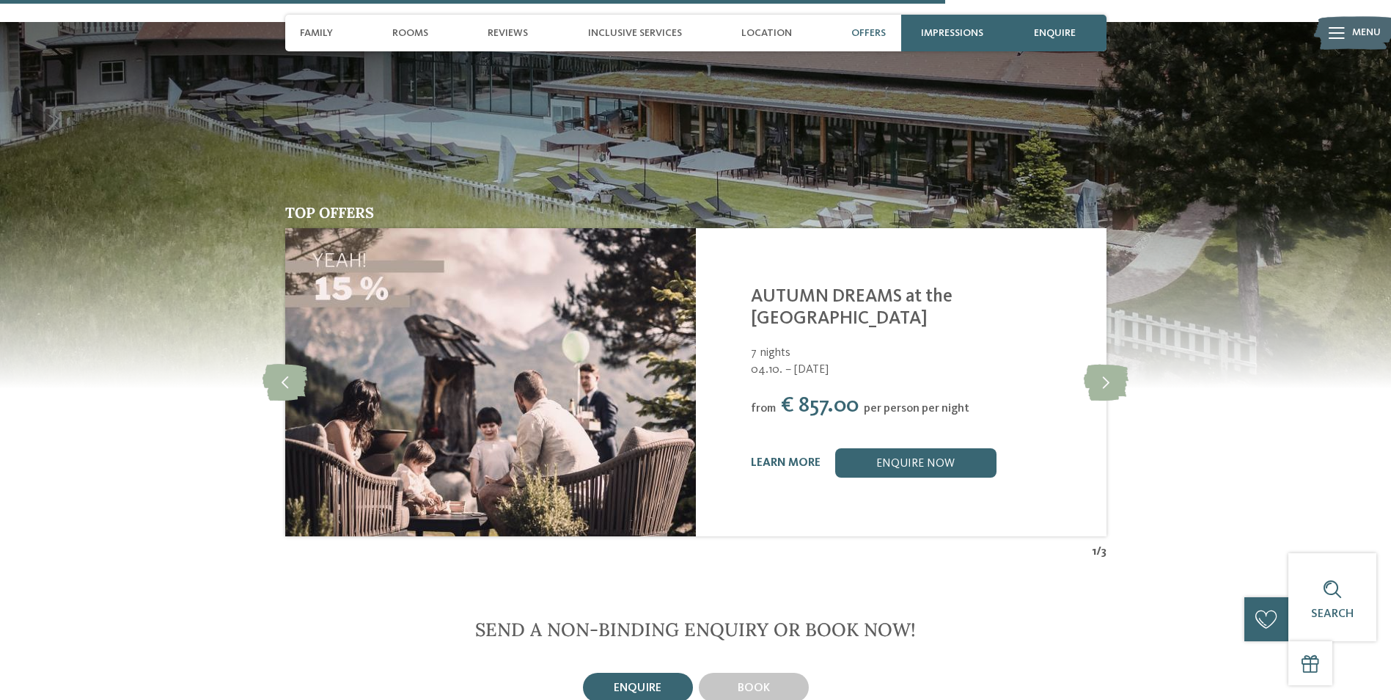
scroll to position [3764, 0]
